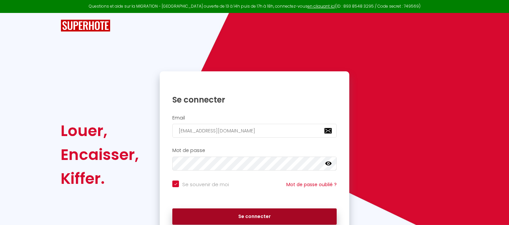
click at [261, 213] on button "Se connecter" at bounding box center [254, 216] width 164 height 17
checkbox input "true"
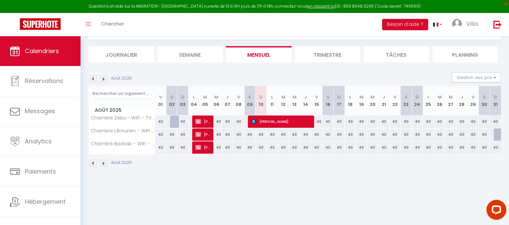
scroll to position [36, 0]
click at [336, 54] on li "Trimestre" at bounding box center [328, 54] width 66 height 16
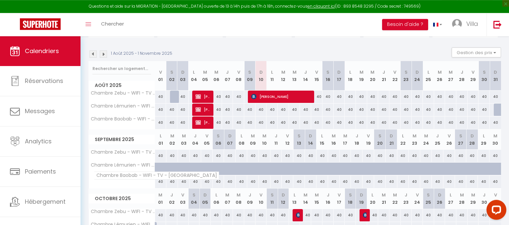
scroll to position [110, 0]
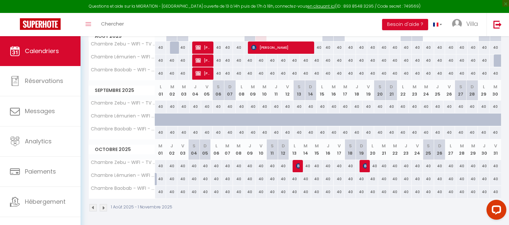
click at [102, 208] on img at bounding box center [103, 207] width 7 height 7
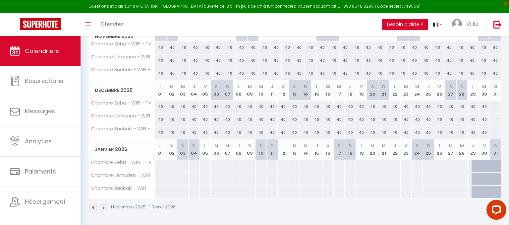
scroll to position [36, 0]
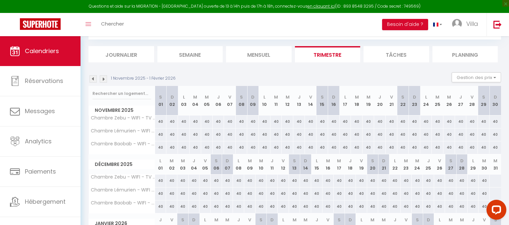
click at [102, 208] on th "Chambre Baobab - WIFI - TV - [GEOGRAPHIC_DATA]" at bounding box center [122, 206] width 66 height 13
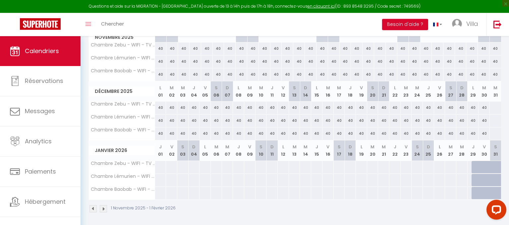
scroll to position [110, 0]
click at [104, 208] on img at bounding box center [103, 207] width 7 height 7
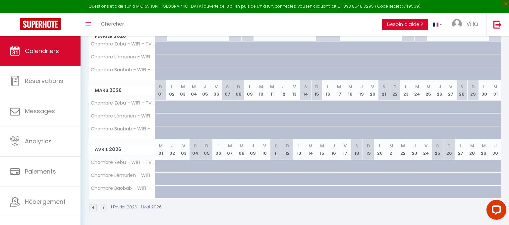
scroll to position [36, 0]
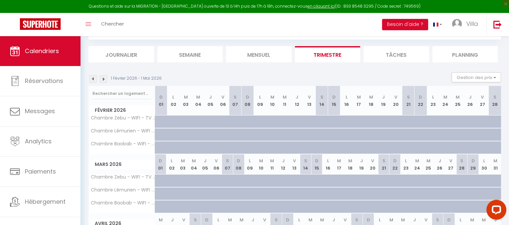
click at [104, 208] on th "Chambre Baobab - WIFI - TV - [GEOGRAPHIC_DATA]" at bounding box center [122, 206] width 66 height 13
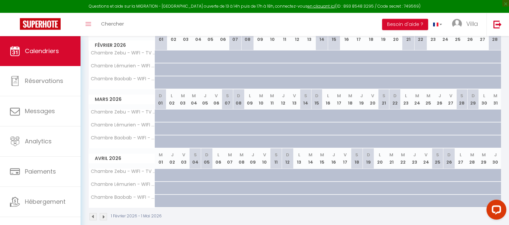
scroll to position [110, 0]
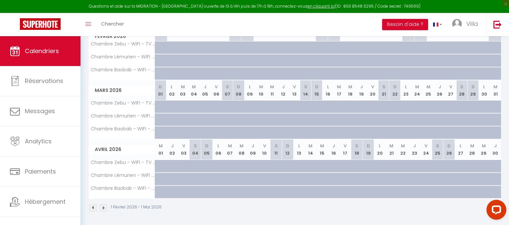
click at [94, 206] on img at bounding box center [93, 207] width 7 height 7
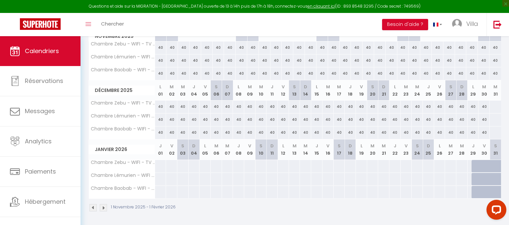
scroll to position [36, 0]
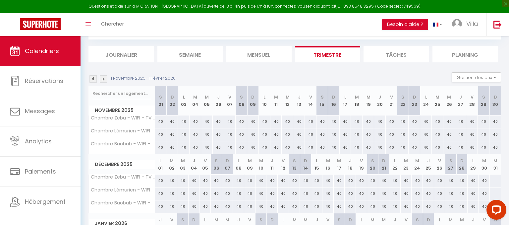
click at [94, 206] on th "Chambre Baobab - WIFI - TV - [GEOGRAPHIC_DATA]" at bounding box center [122, 206] width 66 height 13
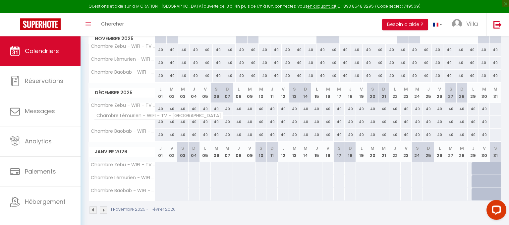
scroll to position [110, 0]
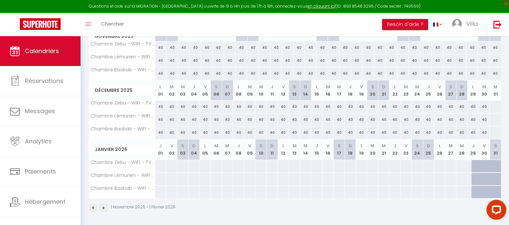
click at [161, 162] on div at bounding box center [161, 166] width 12 height 12
type input "Jeu 01 Janvier 2026"
type input "Ven 02 Janvier 2026"
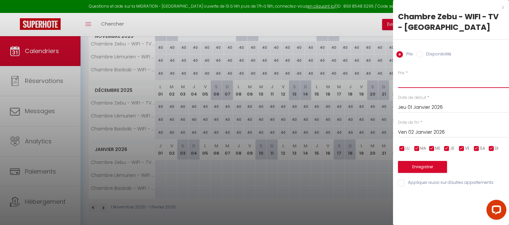
click at [417, 83] on input "Prix" at bounding box center [453, 82] width 111 height 12
type input "40"
click at [439, 129] on input "Ven 02 Janvier 2026" at bounding box center [453, 132] width 111 height 9
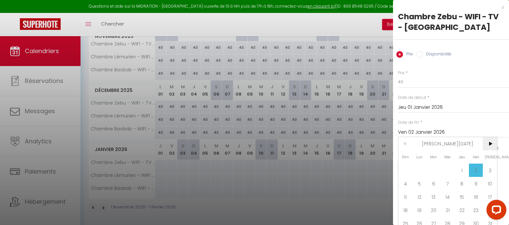
click at [491, 144] on span ">" at bounding box center [490, 143] width 14 height 13
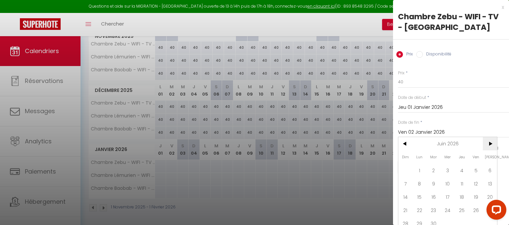
click at [491, 144] on span ">" at bounding box center [490, 143] width 14 height 13
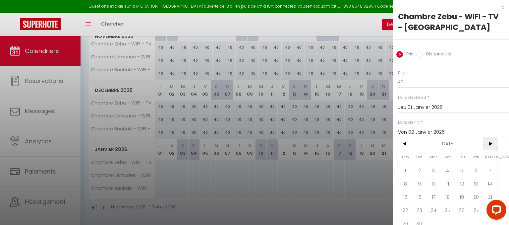
click at [491, 144] on span ">" at bounding box center [490, 143] width 14 height 13
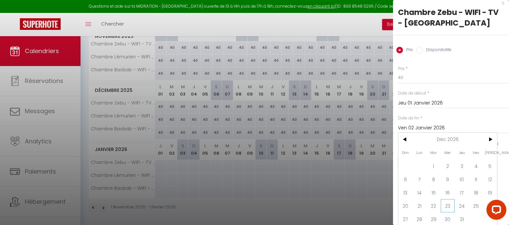
scroll to position [6, 0]
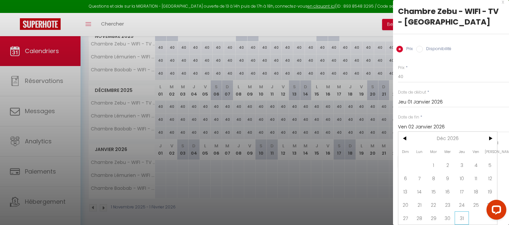
click at [465, 216] on span "31" at bounding box center [462, 217] width 14 height 13
type input "Jeu 31 Décembre 2026"
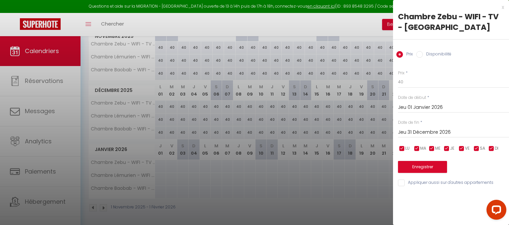
scroll to position [0, 0]
click at [431, 165] on button "Enregistrer" at bounding box center [422, 167] width 49 height 12
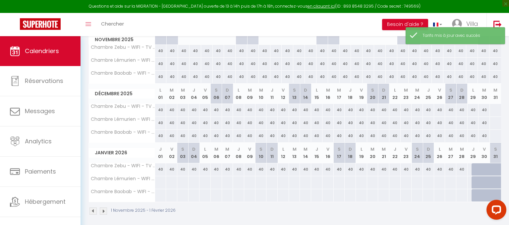
scroll to position [110, 0]
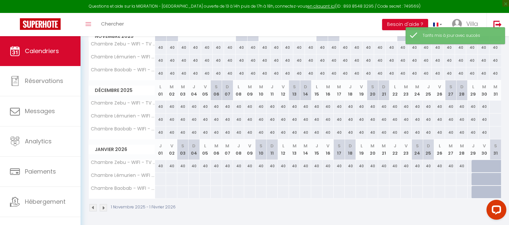
click at [161, 174] on div at bounding box center [161, 179] width 12 height 12
type input "Jeu 01 Janvier 2026"
type input "Ven 02 Janvier 2026"
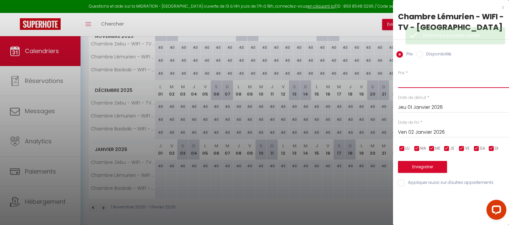
click at [410, 81] on input "Prix" at bounding box center [453, 82] width 111 height 12
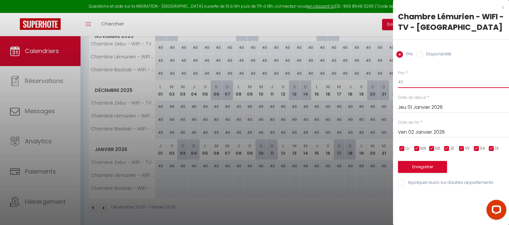
type input "40"
click at [422, 132] on input "Ven 02 Janvier 2026" at bounding box center [453, 132] width 111 height 9
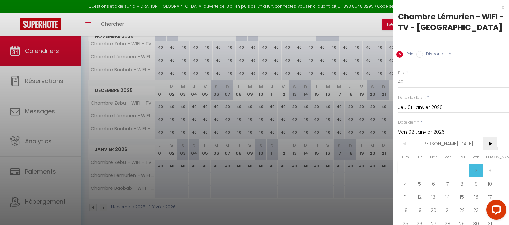
click at [489, 143] on span ">" at bounding box center [490, 143] width 14 height 13
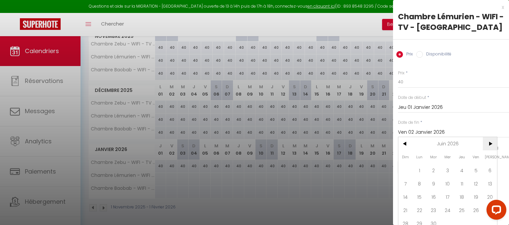
click at [489, 143] on span ">" at bounding box center [490, 143] width 14 height 13
click at [489, 142] on span ">" at bounding box center [490, 143] width 14 height 13
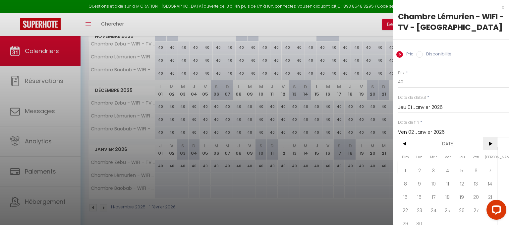
click at [489, 142] on span ">" at bounding box center [490, 143] width 14 height 13
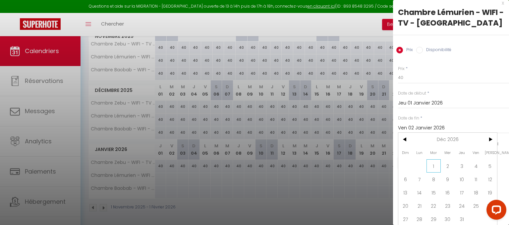
scroll to position [6, 0]
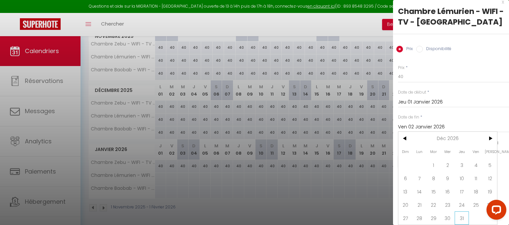
click at [463, 216] on span "31" at bounding box center [462, 217] width 14 height 13
type input "Jeu 31 Décembre 2026"
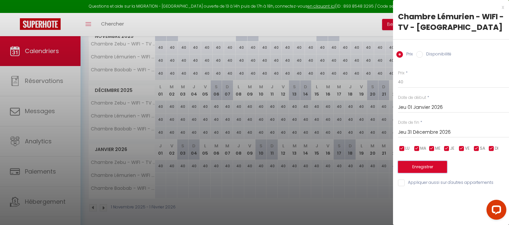
click at [437, 167] on button "Enregistrer" at bounding box center [422, 167] width 49 height 12
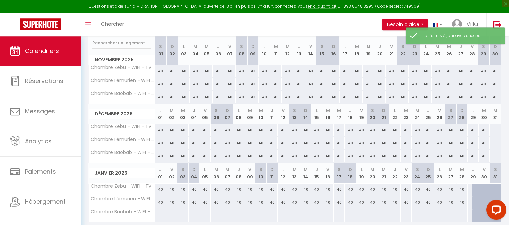
scroll to position [110, 0]
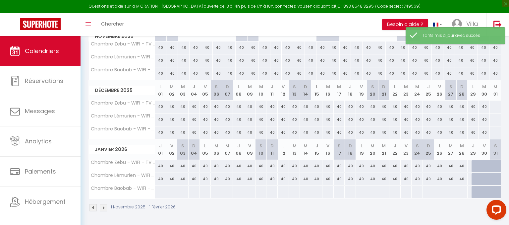
click at [160, 190] on div at bounding box center [161, 192] width 12 height 12
type input "Jeu 01 Janvier 2026"
type input "Ven 02 Janvier 2026"
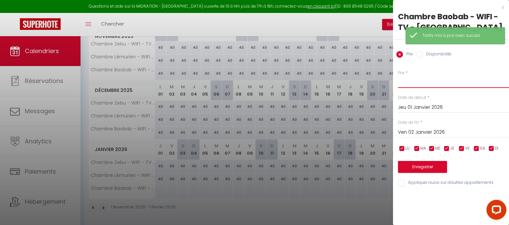
click at [423, 82] on input "Prix" at bounding box center [453, 82] width 111 height 12
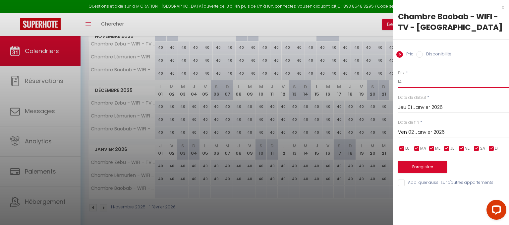
type input "1"
type input "40"
click at [418, 131] on input "Ven 02 Janvier 2026" at bounding box center [453, 132] width 111 height 9
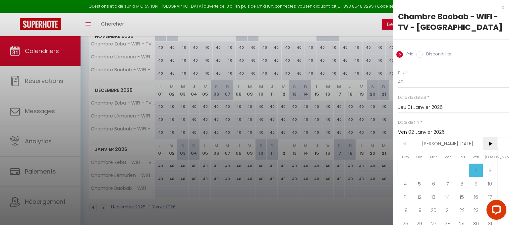
click at [490, 146] on span ">" at bounding box center [490, 143] width 14 height 13
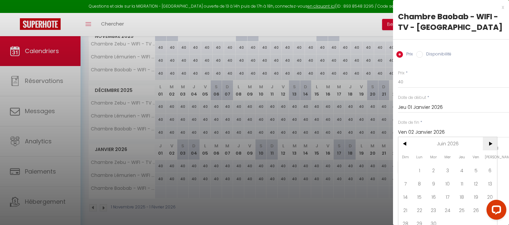
click at [490, 146] on span ">" at bounding box center [490, 143] width 14 height 13
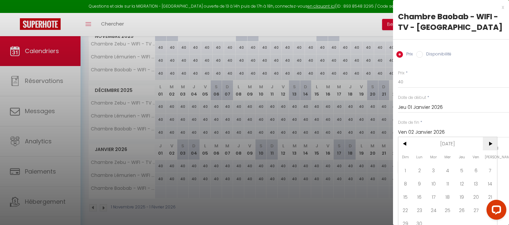
click at [490, 146] on span ">" at bounding box center [490, 143] width 14 height 13
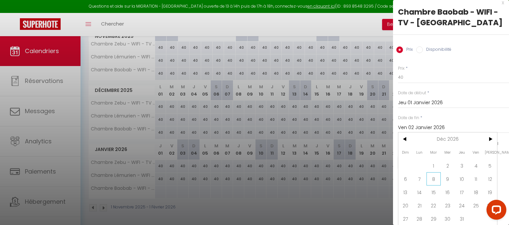
scroll to position [6, 0]
click at [462, 217] on span "31" at bounding box center [462, 217] width 14 height 13
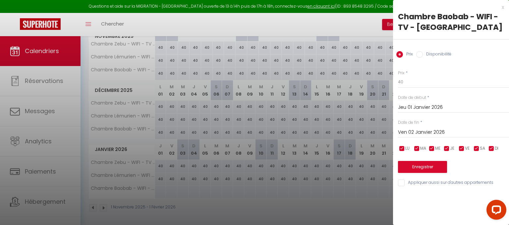
type input "Jeu 31 Décembre 2026"
click at [438, 166] on button "Enregistrer" at bounding box center [422, 167] width 49 height 12
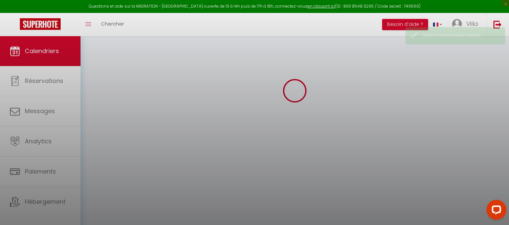
scroll to position [36, 0]
